Goal: Task Accomplishment & Management: Manage account settings

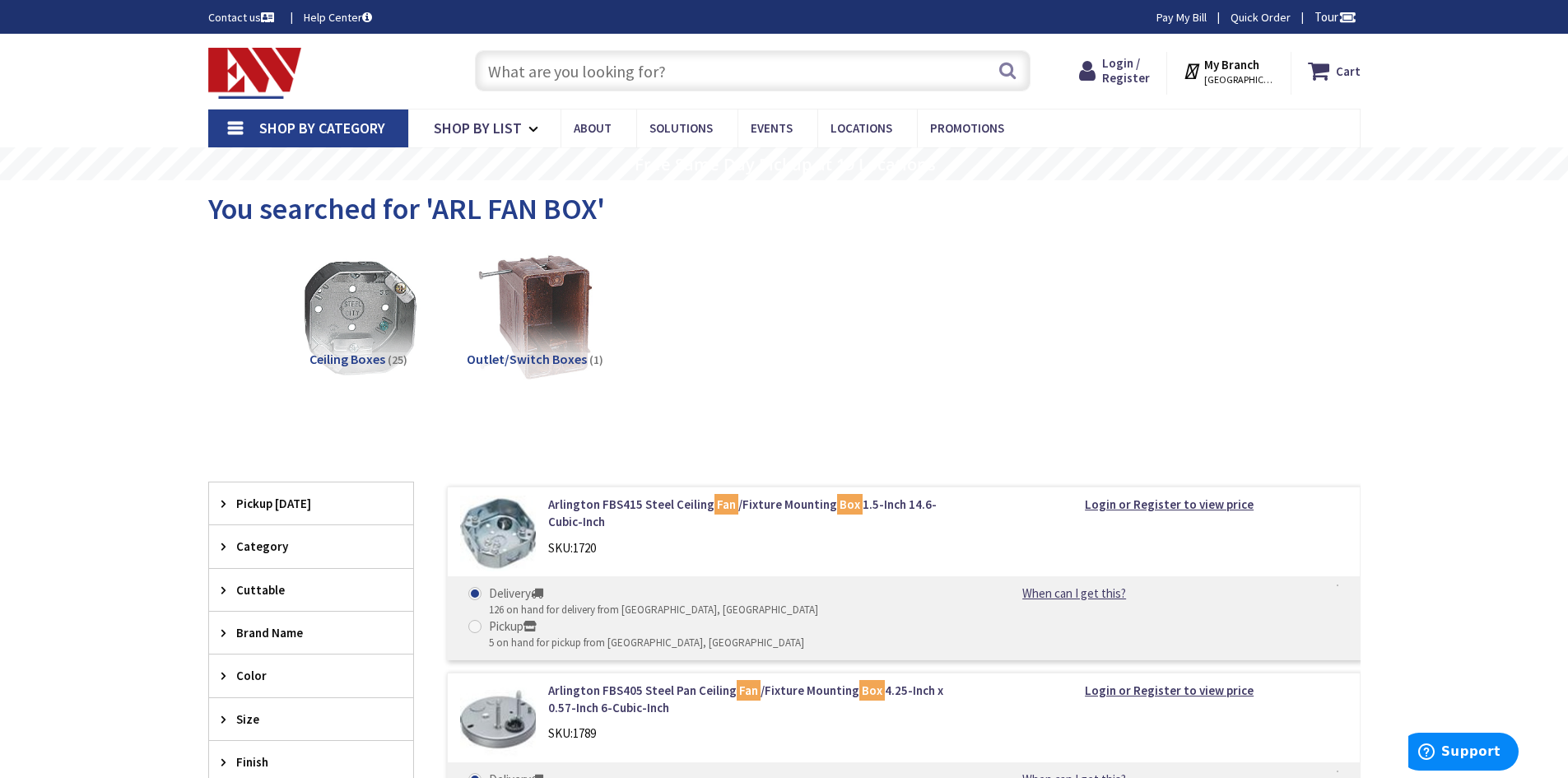
click at [283, 70] on img at bounding box center [255, 72] width 94 height 51
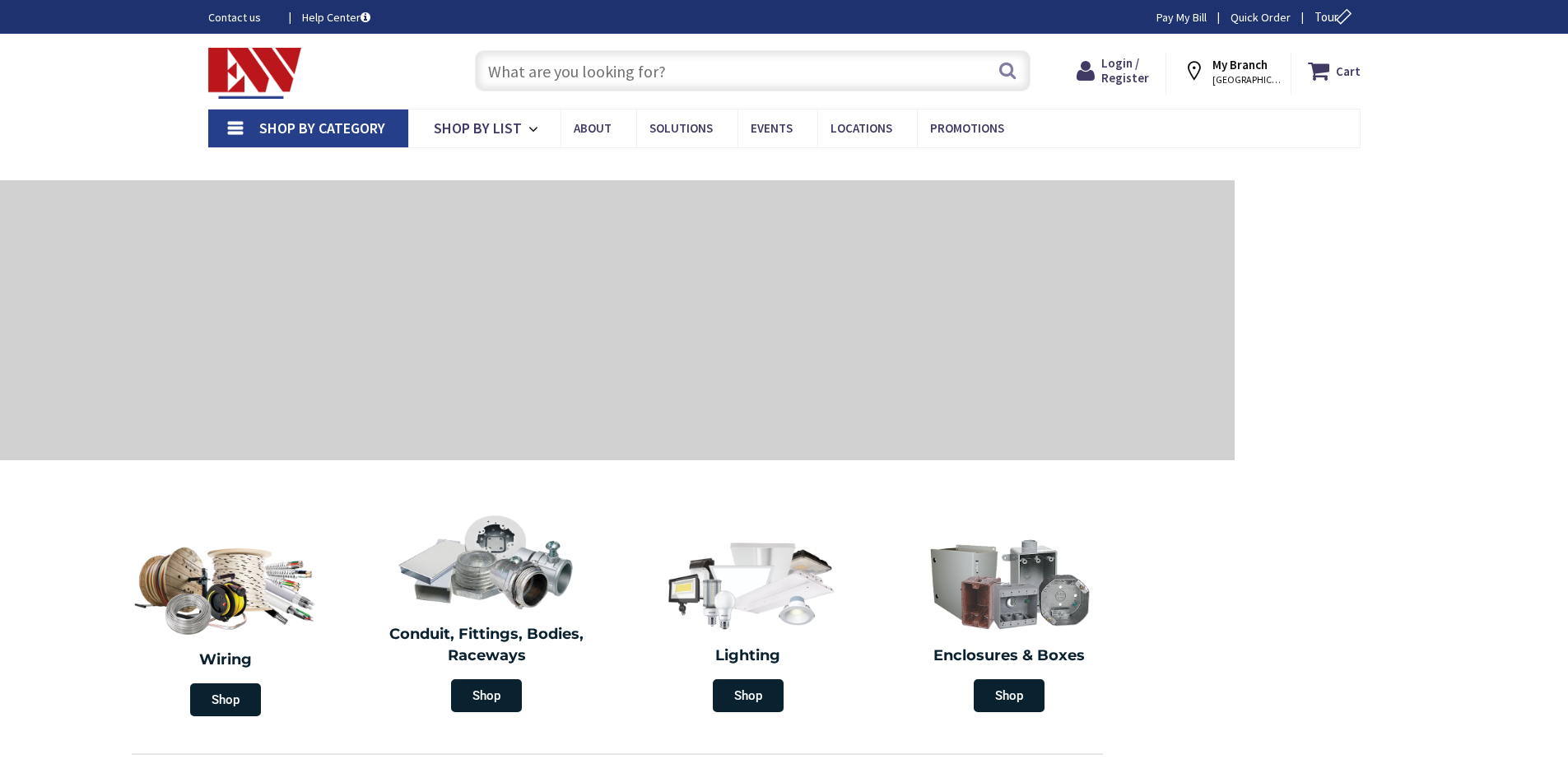
type input "[GEOGRAPHIC_DATA][STREET_ADDRESS][GEOGRAPHIC_DATA]"
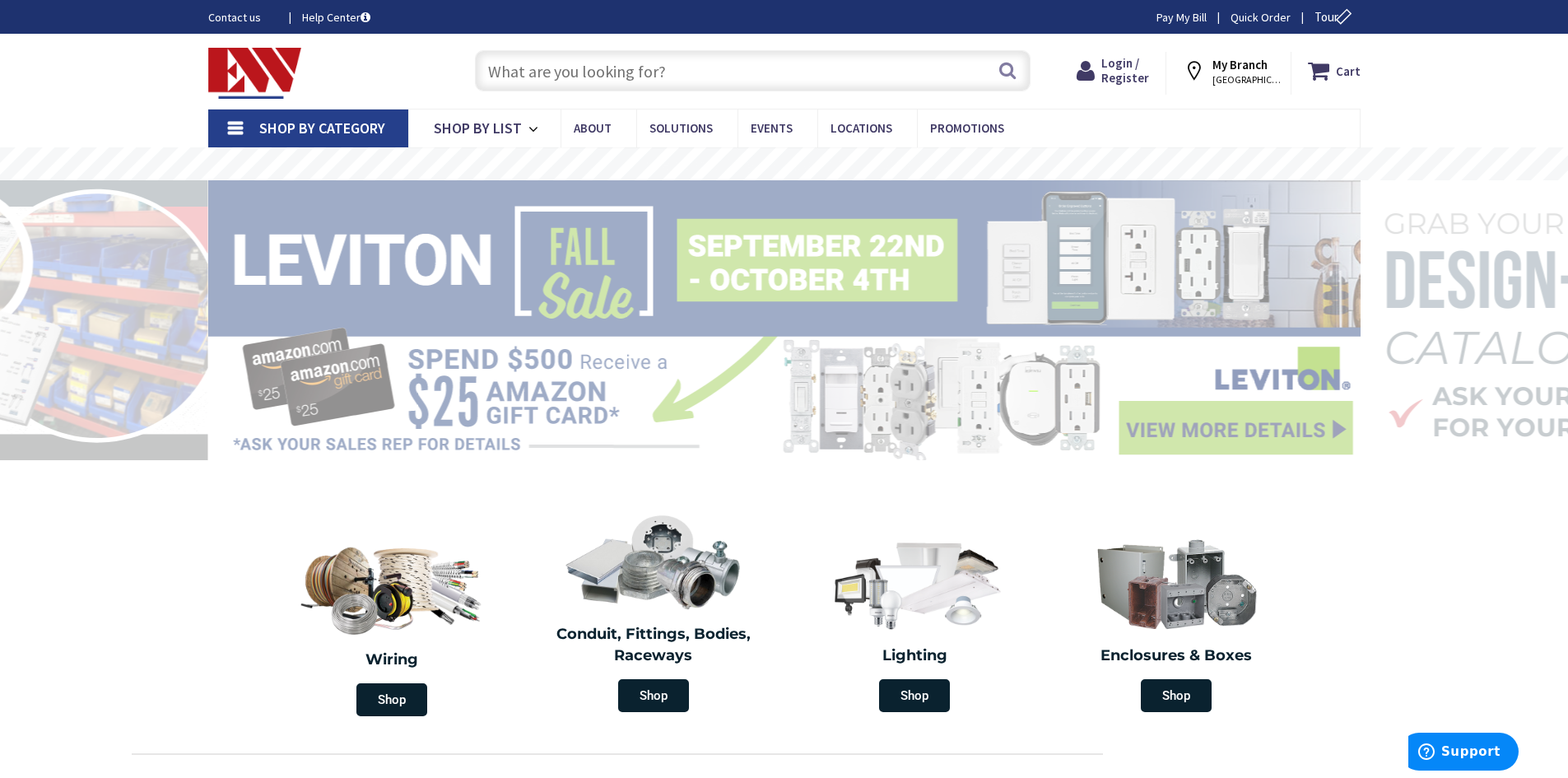
click at [1250, 78] on span "NORWICH, CT" at bounding box center [1247, 80] width 70 height 13
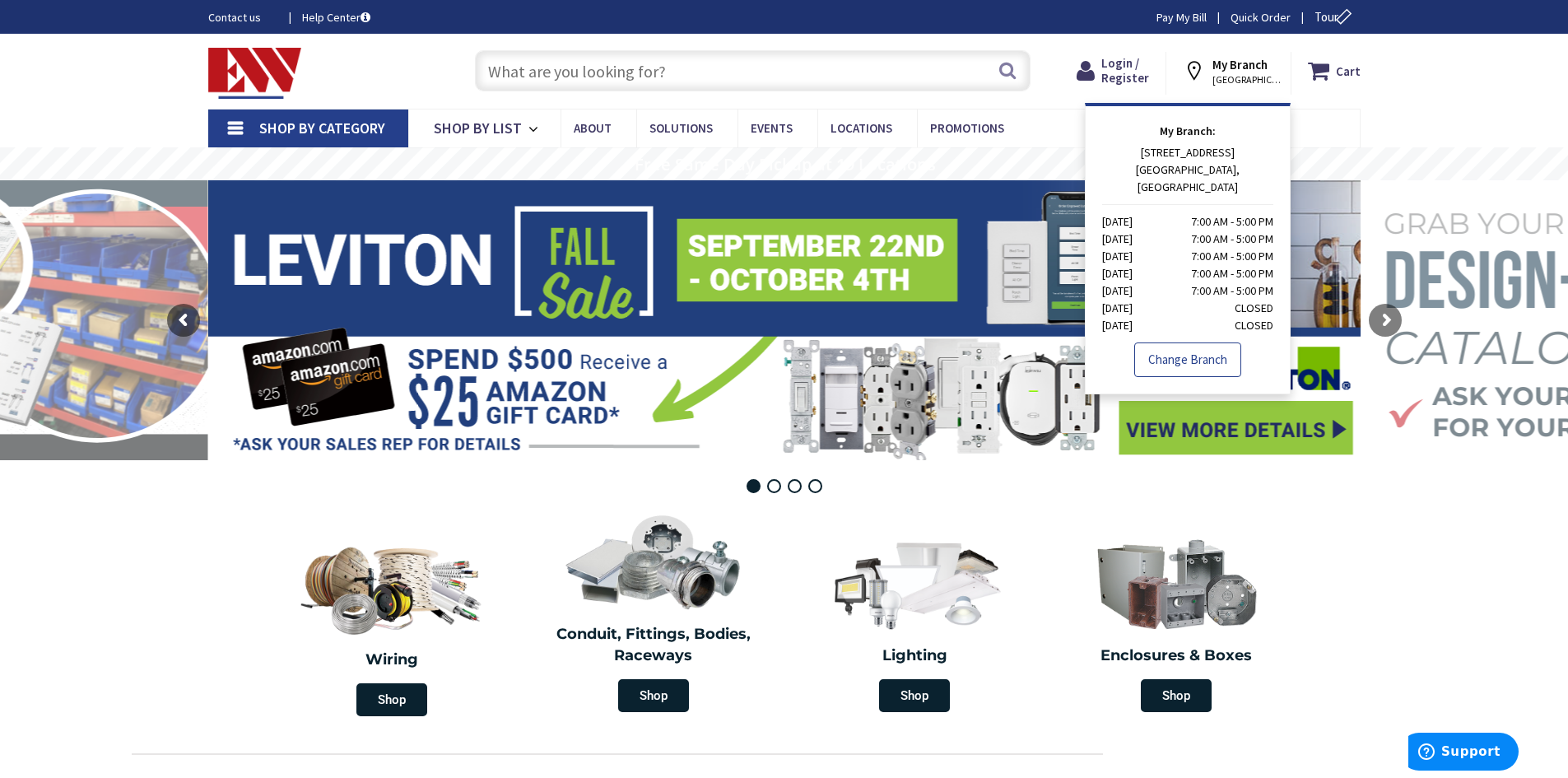
click at [1206, 351] on link "Change Branch" at bounding box center [1187, 360] width 107 height 35
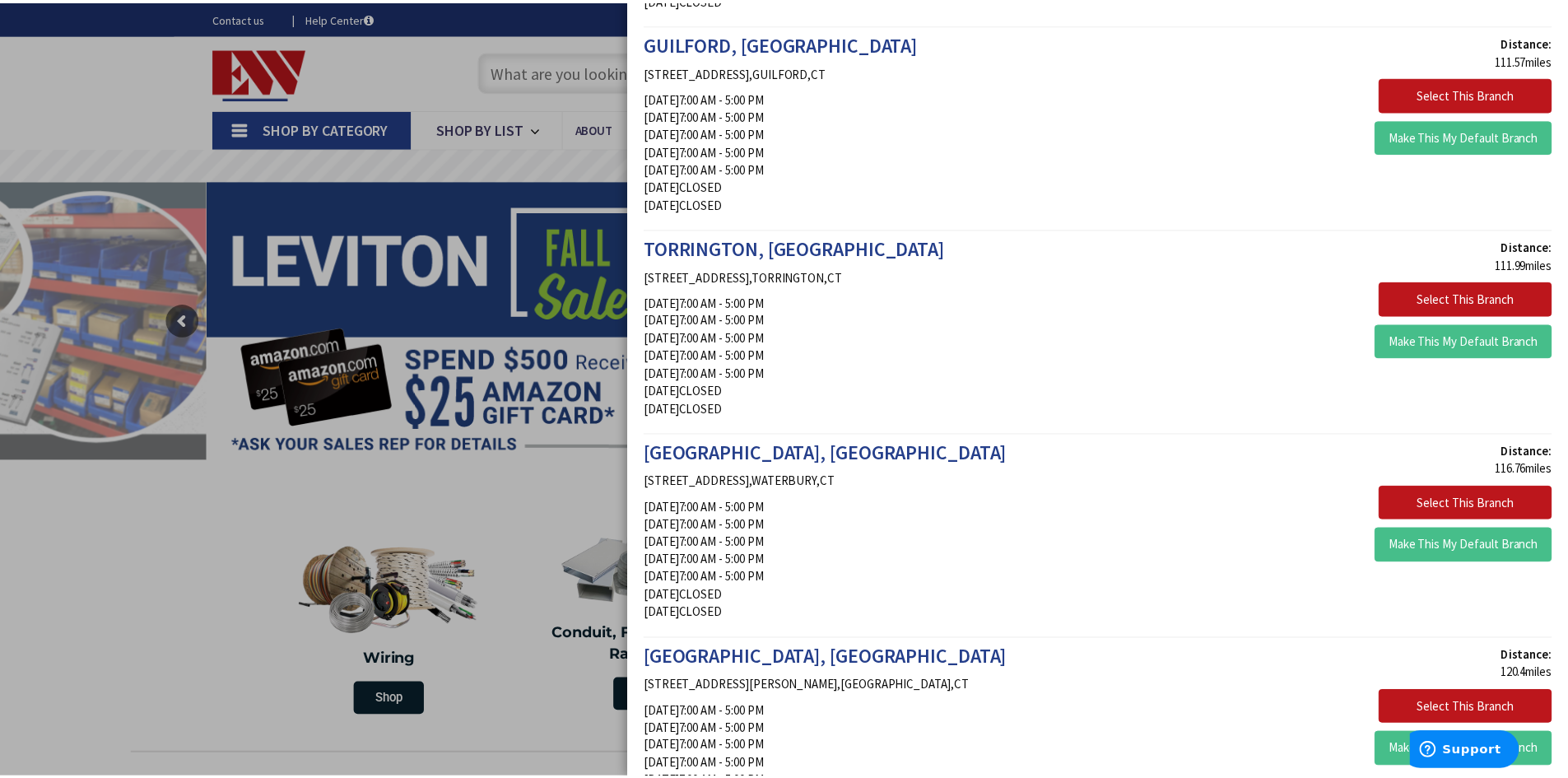
scroll to position [2388, 0]
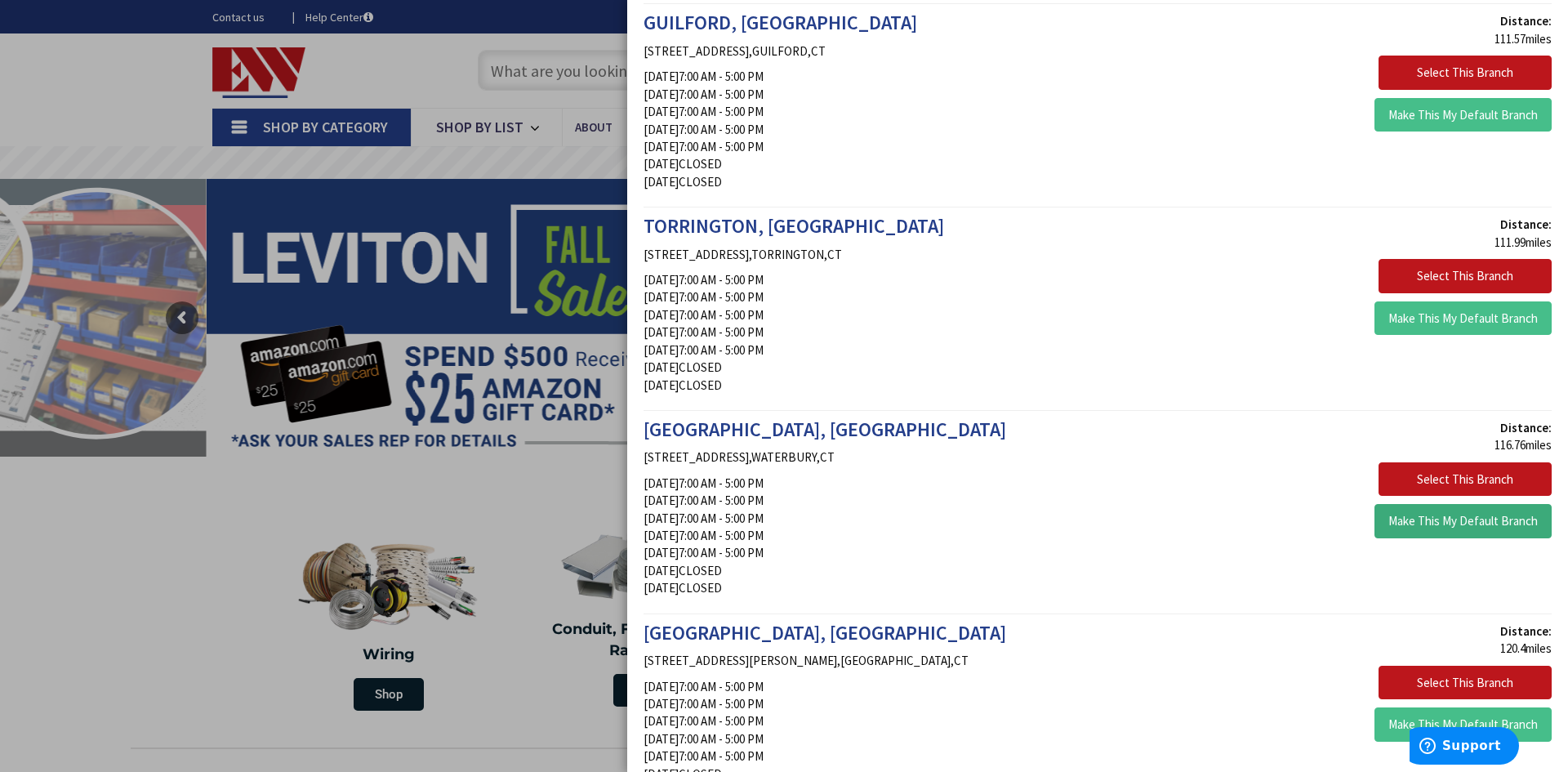
click at [1458, 524] on button "Make This My Default Branch" at bounding box center [1463, 522] width 177 height 35
